Goal: Task Accomplishment & Management: Use online tool/utility

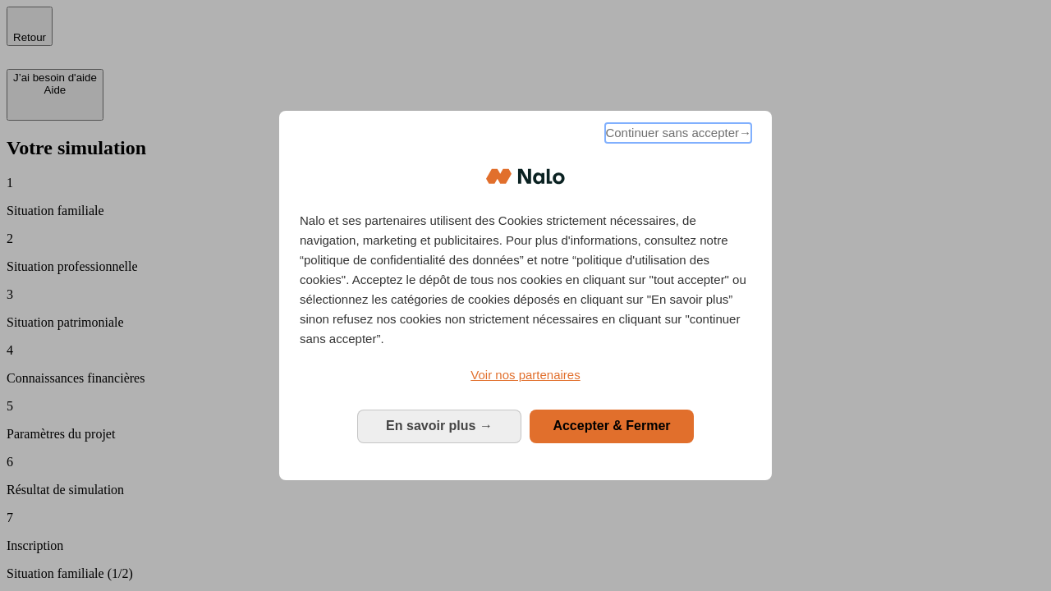
click at [677, 135] on span "Continuer sans accepter →" at bounding box center [678, 133] width 146 height 20
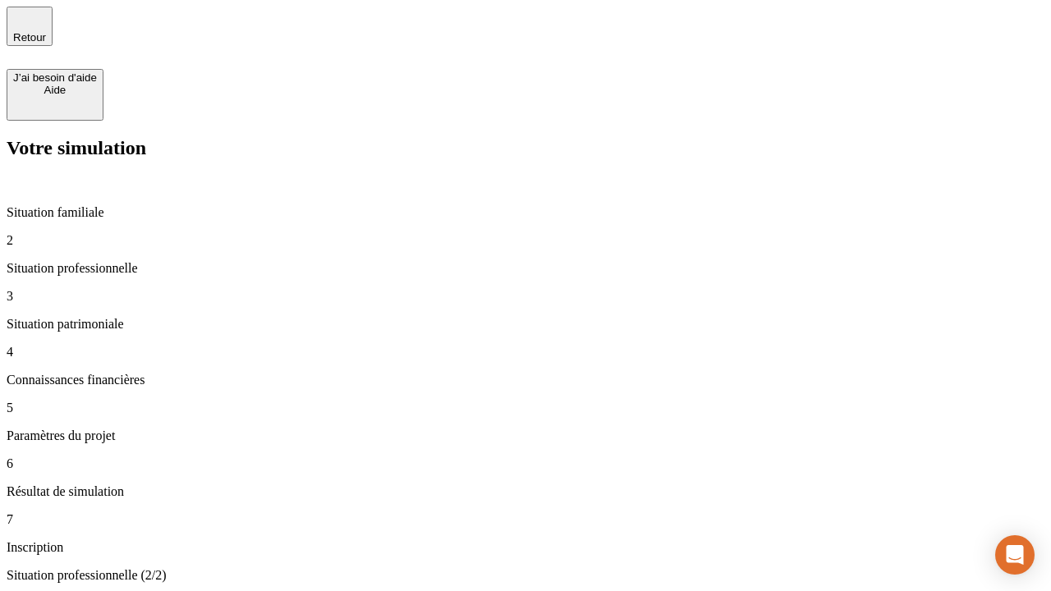
type input "30 000"
type input "1 000"
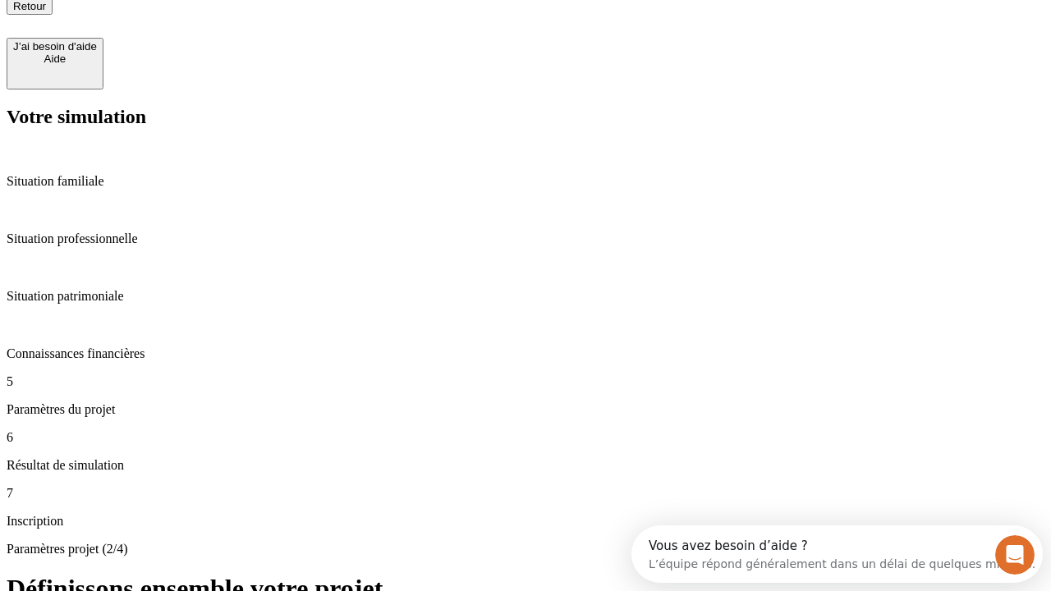
type input "40"
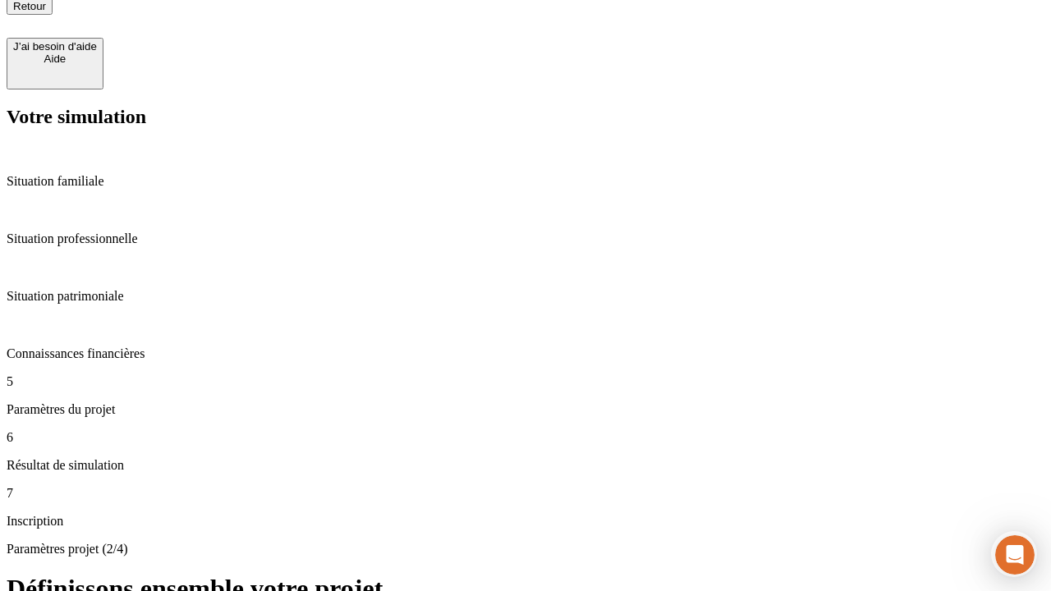
type input "64"
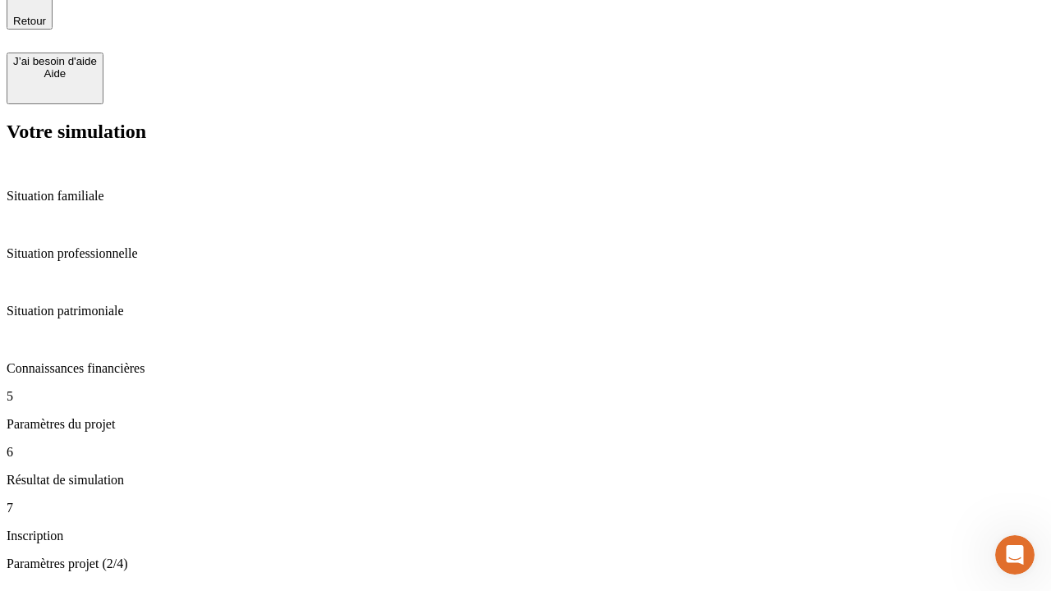
type input "200 000"
type input "640"
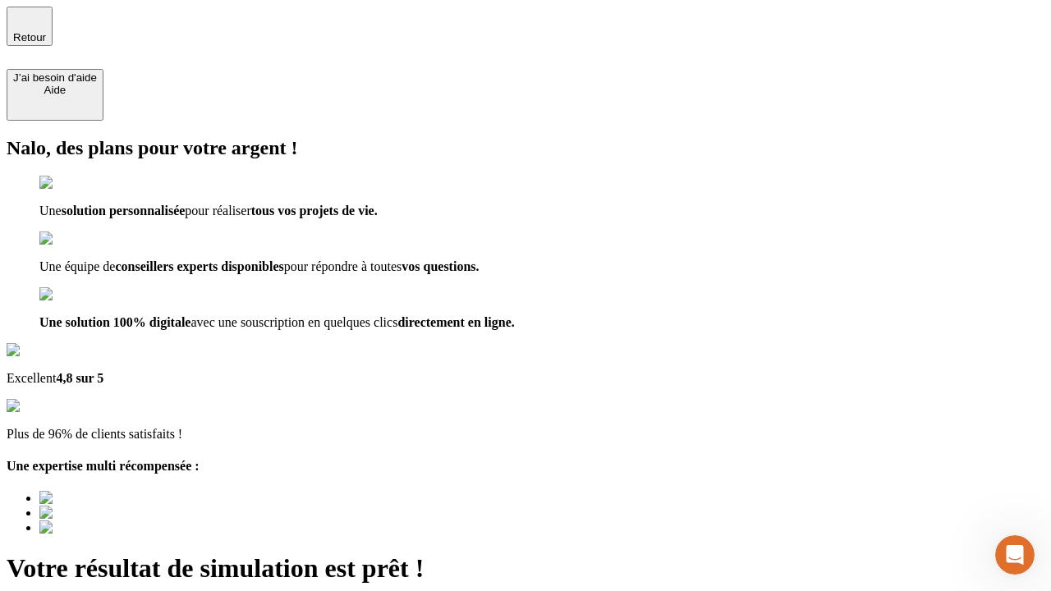
type input "[EMAIL_ADDRESS][DOMAIN_NAME]"
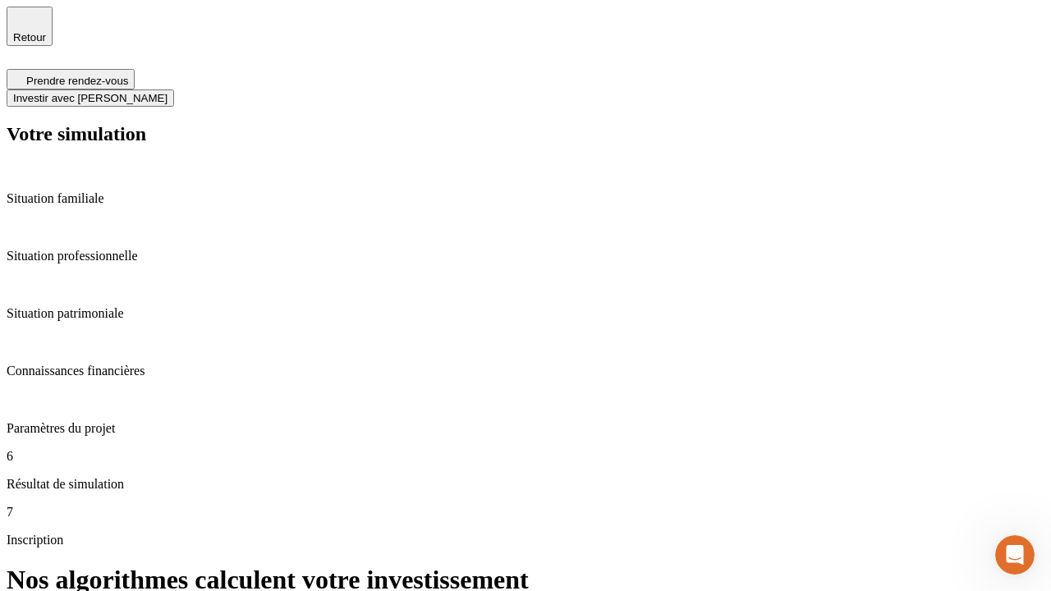
scroll to position [7, 0]
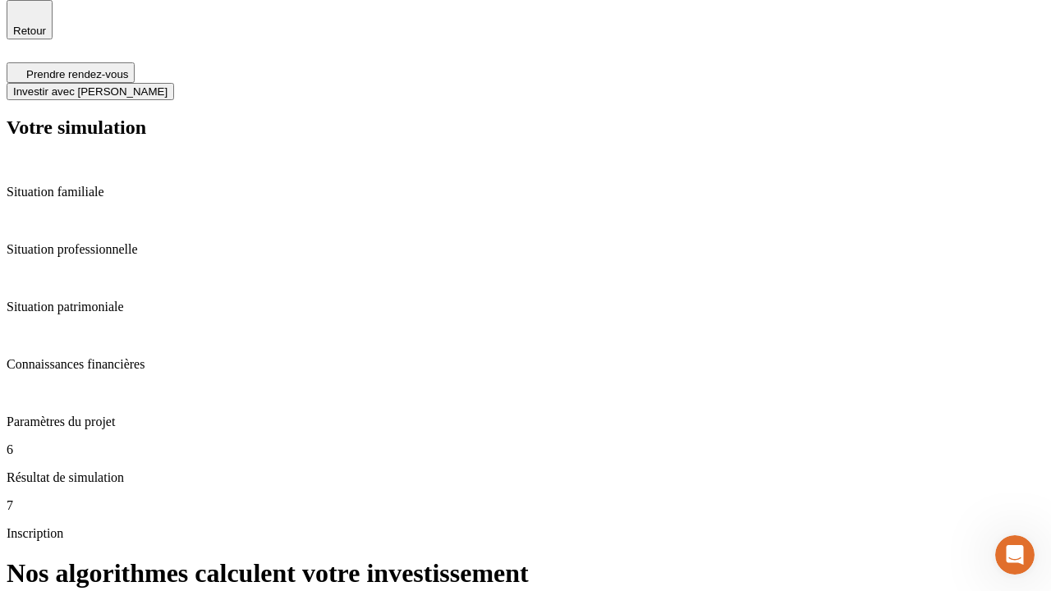
click at [168, 85] on span "Investir avec [PERSON_NAME]" at bounding box center [90, 91] width 154 height 12
